Goal: Find specific page/section: Find specific page/section

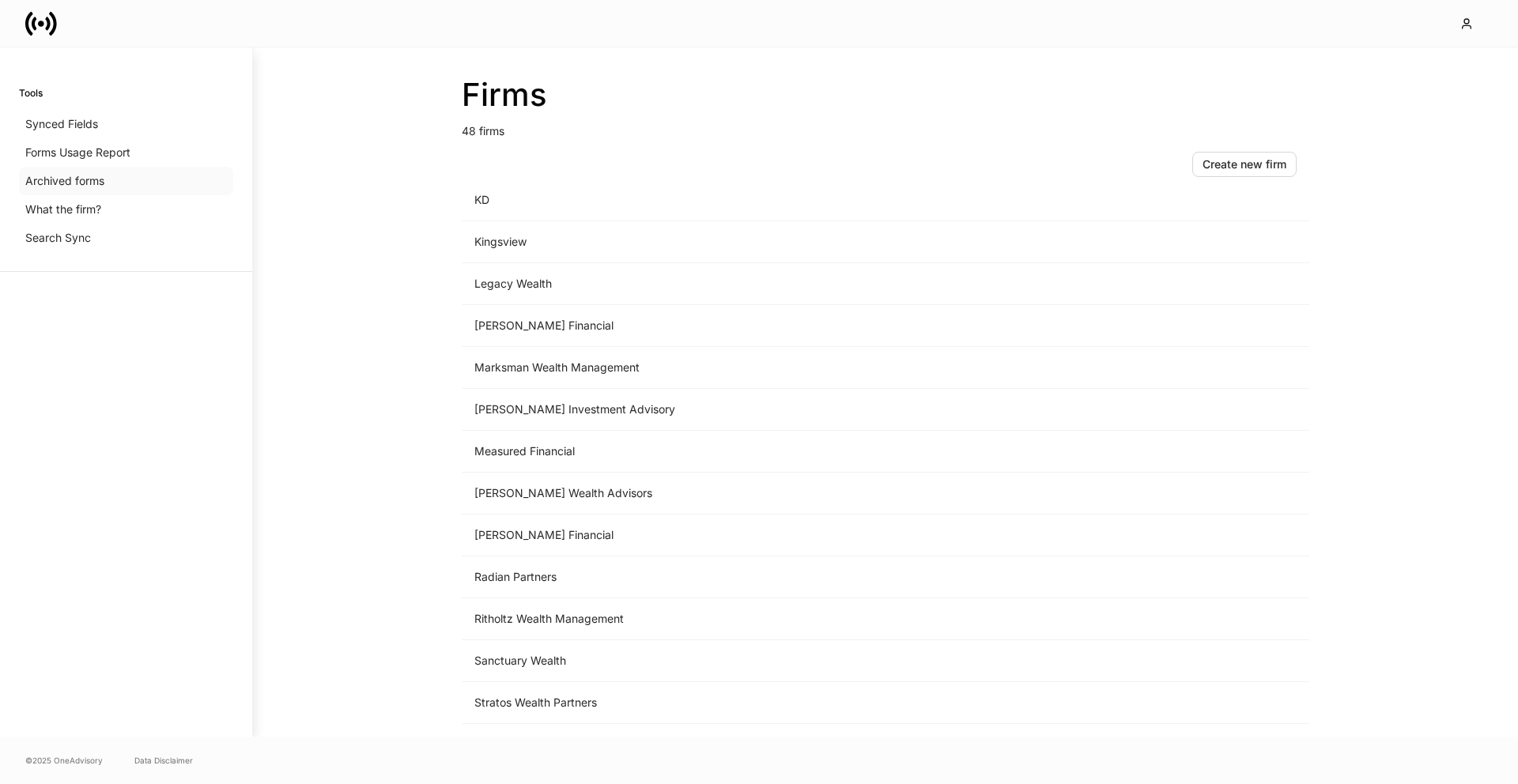
scroll to position [1519, 0]
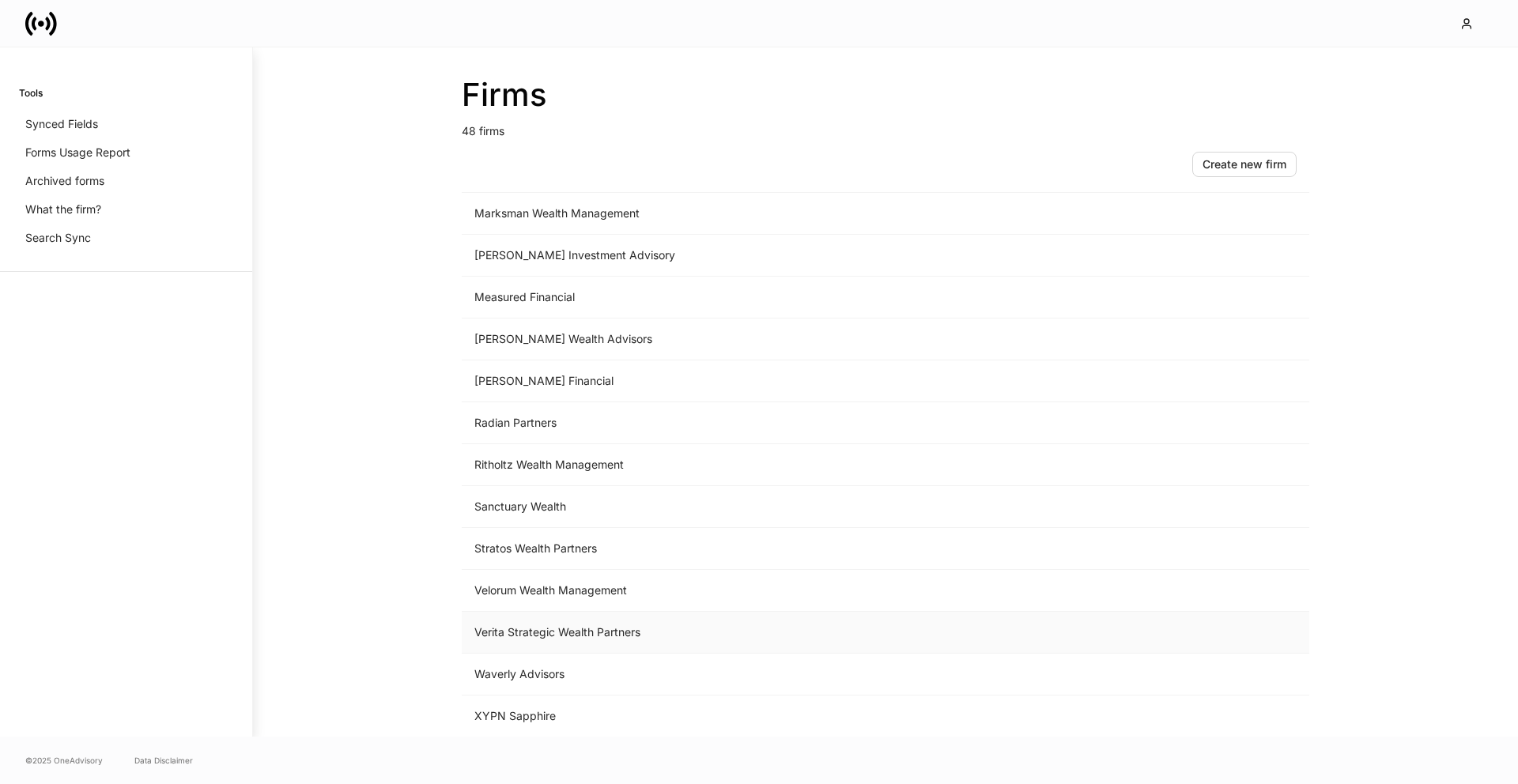
click at [531, 627] on td "Verita Strategic Wealth Partners" at bounding box center [753, 632] width 585 height 41
